Goal: Contribute content: Contribute content

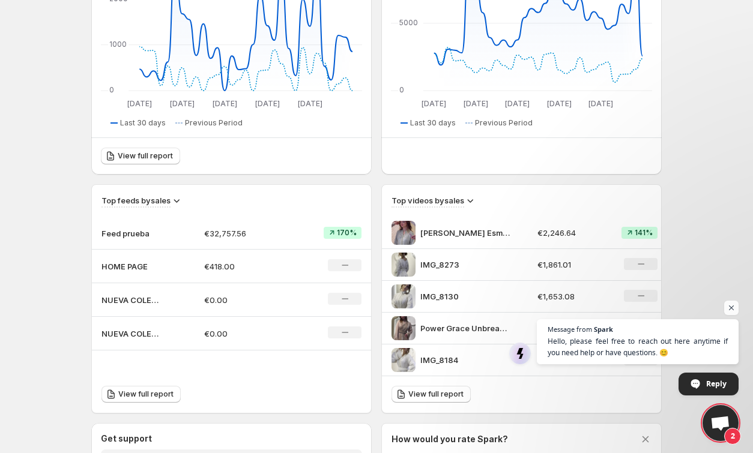
scroll to position [240, 0]
click at [166, 231] on td "Feed prueba" at bounding box center [143, 233] width 103 height 32
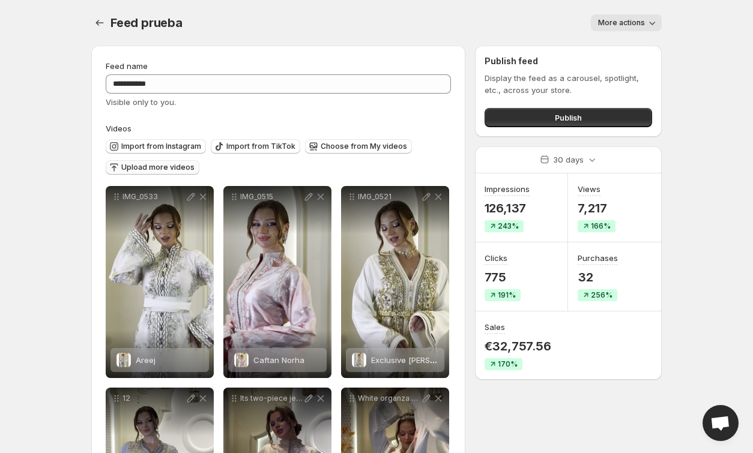
click at [163, 166] on span "Upload more videos" at bounding box center [157, 168] width 73 height 10
